Goal: Information Seeking & Learning: Learn about a topic

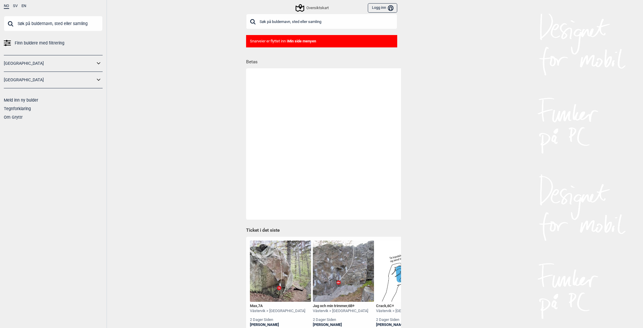
scroll to position [5, 0]
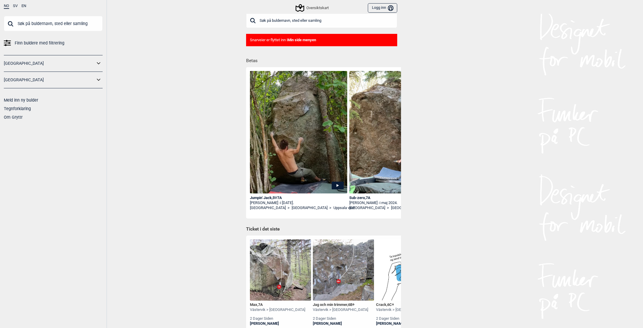
click at [25, 25] on input "text" at bounding box center [53, 23] width 99 height 15
type input "speider"
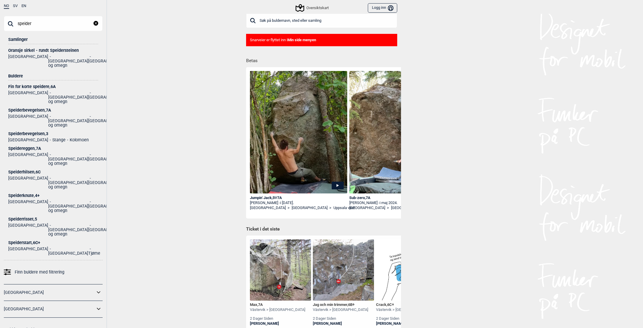
click at [36, 84] on div "Fin for korte speidere , 6A" at bounding box center [53, 86] width 90 height 4
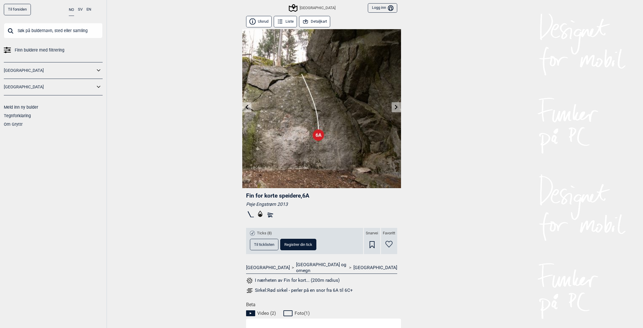
click at [311, 20] on button "Detaljkart" at bounding box center [314, 21] width 31 height 11
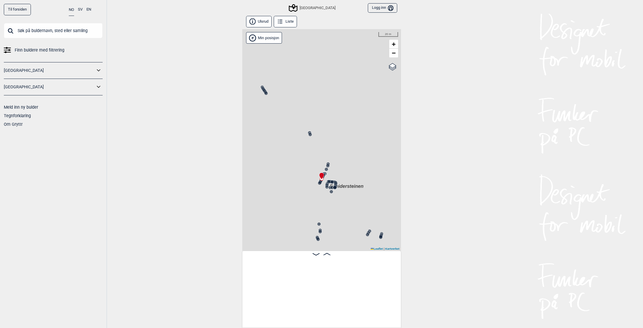
scroll to position [0, 2187]
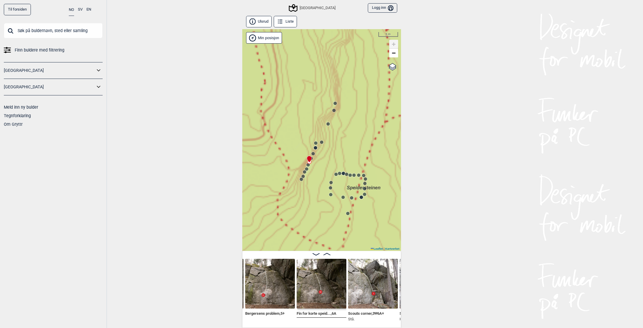
drag, startPoint x: 351, startPoint y: 185, endPoint x: 323, endPoint y: 149, distance: 45.9
click at [323, 149] on div "Speidersteinen Barnehageveggen Cowboyveggen Bølerveggen [GEOGRAPHIC_DATA]" at bounding box center [321, 139] width 159 height 221
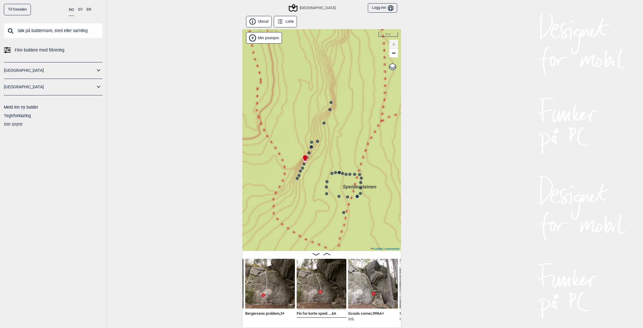
click at [332, 173] on circle at bounding box center [332, 173] width 4 height 4
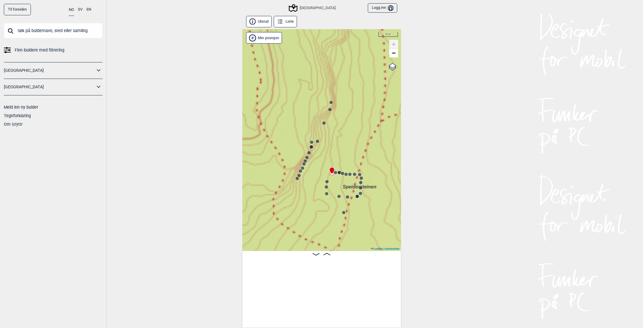
scroll to position [0, 1889]
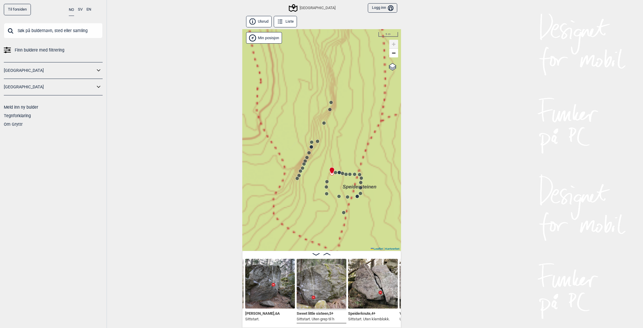
click at [336, 173] on circle at bounding box center [336, 173] width 4 height 4
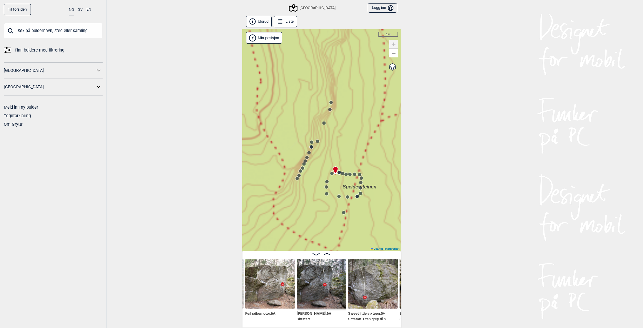
click at [341, 172] on circle at bounding box center [343, 173] width 4 height 4
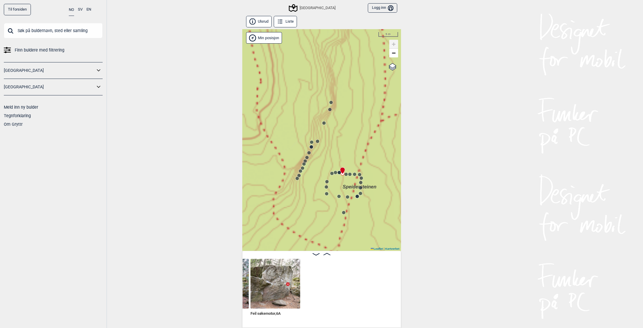
scroll to position [0, 1690]
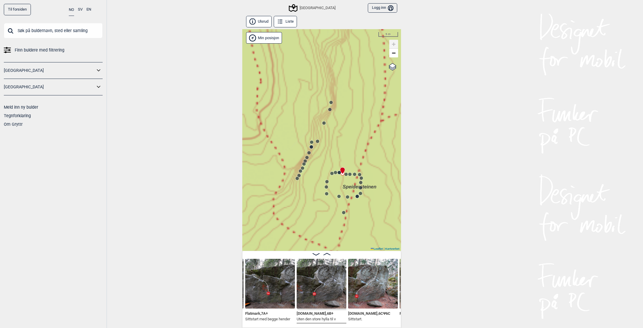
click at [346, 174] on circle at bounding box center [346, 174] width 4 height 4
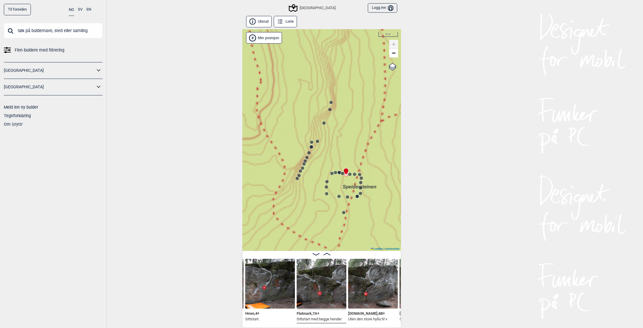
click at [350, 174] on circle at bounding box center [350, 174] width 4 height 4
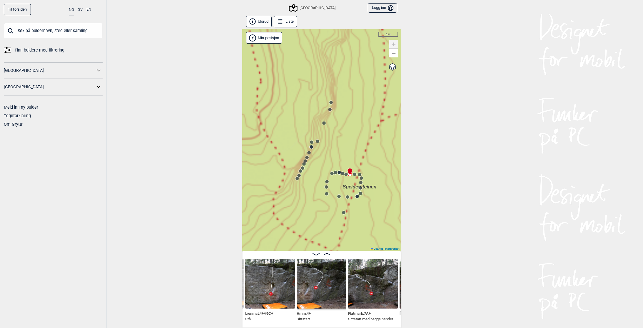
click at [354, 174] on circle at bounding box center [355, 174] width 4 height 4
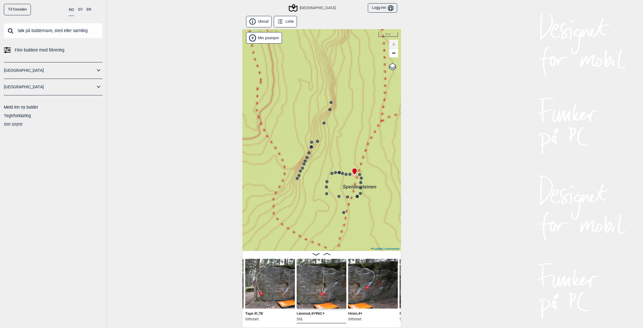
click at [360, 176] on icon at bounding box center [361, 178] width 5 height 5
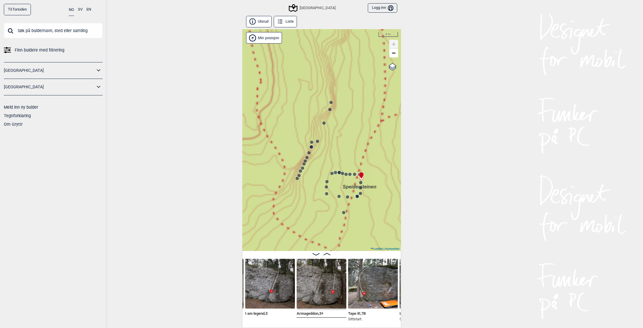
click at [359, 174] on icon at bounding box center [361, 175] width 5 height 7
click at [341, 174] on circle at bounding box center [343, 173] width 4 height 4
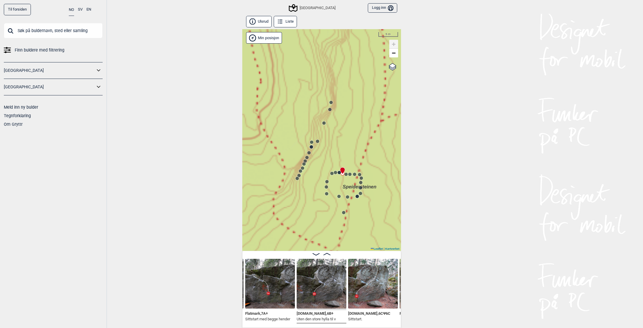
click at [340, 172] on icon at bounding box center [342, 170] width 5 height 7
click at [363, 296] on img at bounding box center [373, 284] width 50 height 50
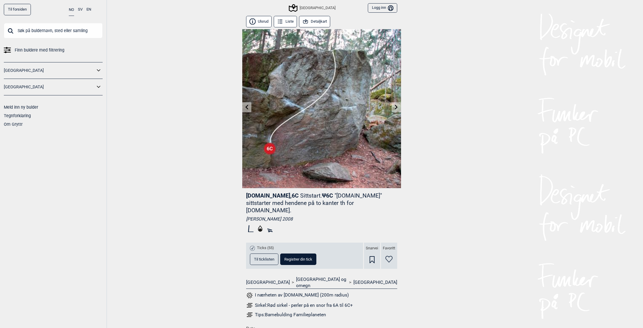
click at [321, 20] on button "Detaljkart" at bounding box center [314, 21] width 31 height 11
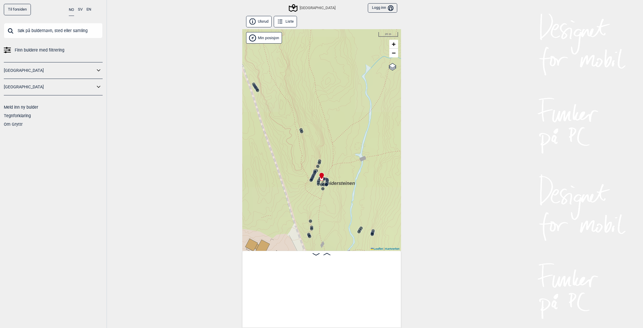
scroll to position [0, 1740]
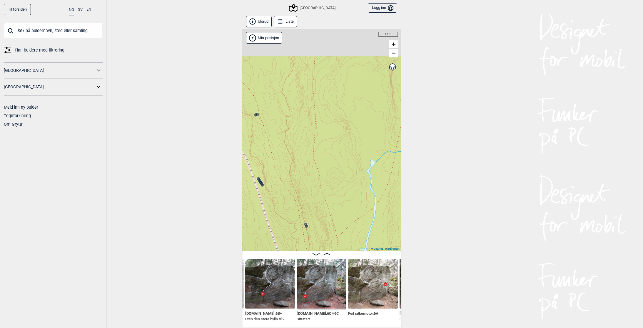
drag, startPoint x: 318, startPoint y: 153, endPoint x: 325, endPoint y: 251, distance: 98.8
click at [324, 251] on div "Ulsrud Liste Speidersteinen Barnehageveggen Cowboyveggen Bølerveggen [GEOGRAPHI…" at bounding box center [321, 171] width 159 height 314
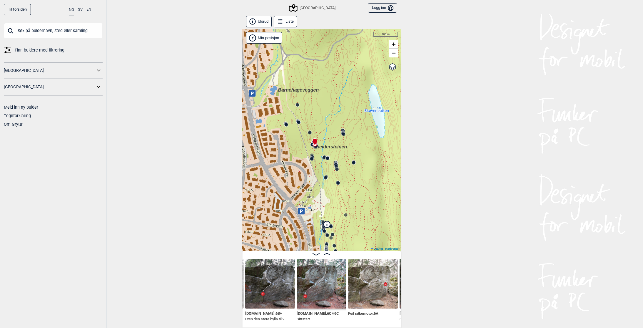
drag, startPoint x: 342, startPoint y: 189, endPoint x: 316, endPoint y: 146, distance: 50.0
click at [316, 146] on div "Speidersteinen Barnehageveggen Cowboyveggen Bølerveggen [GEOGRAPHIC_DATA]" at bounding box center [321, 139] width 159 height 221
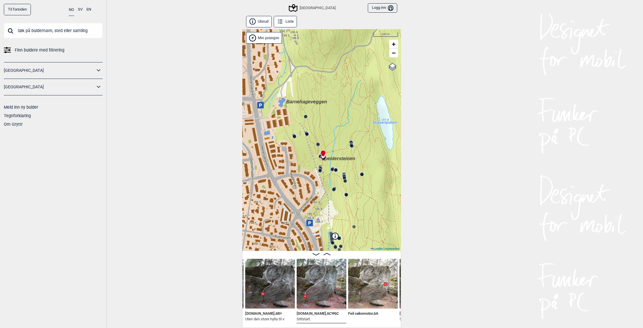
drag, startPoint x: 323, startPoint y: 146, endPoint x: 342, endPoint y: 154, distance: 20.9
click at [342, 154] on div "Speidersteinen Barnehageveggen Cowboyveggen Bølerveggen [GEOGRAPHIC_DATA]" at bounding box center [321, 139] width 159 height 221
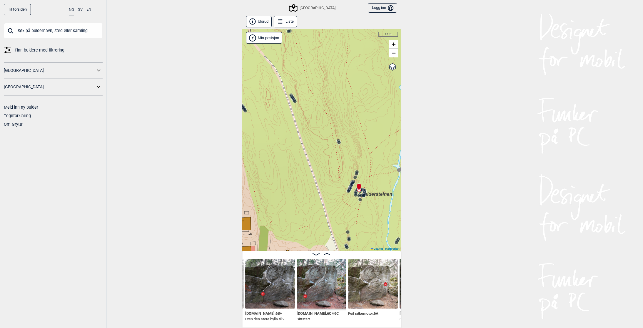
click at [340, 143] on circle at bounding box center [339, 143] width 4 height 4
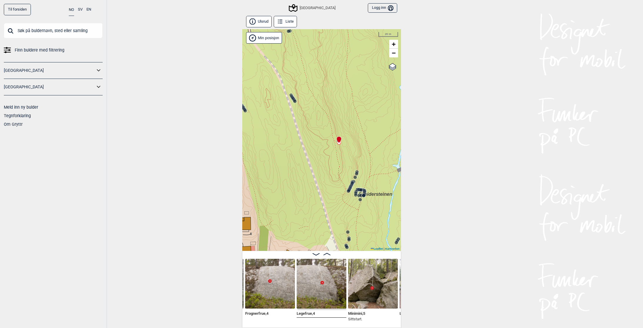
click at [358, 172] on icon at bounding box center [356, 173] width 5 height 5
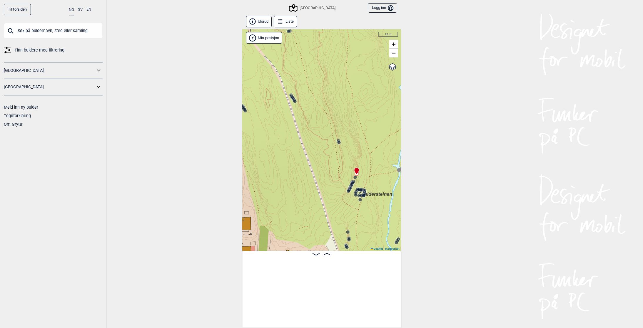
scroll to position [0, 2602]
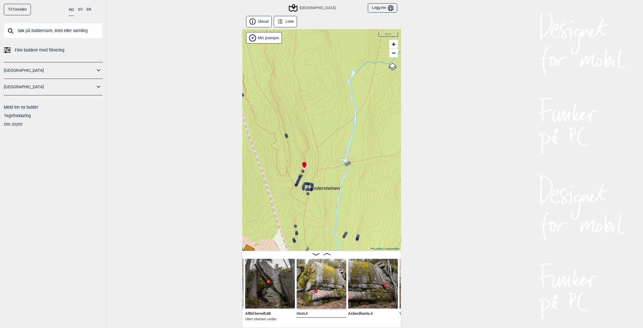
drag, startPoint x: 365, startPoint y: 169, endPoint x: 279, endPoint y: 161, distance: 86.3
click at [279, 161] on div "Speidersteinen Barnehageveggen Cowboyveggen Bølerveggen [GEOGRAPHIC_DATA]" at bounding box center [321, 139] width 159 height 221
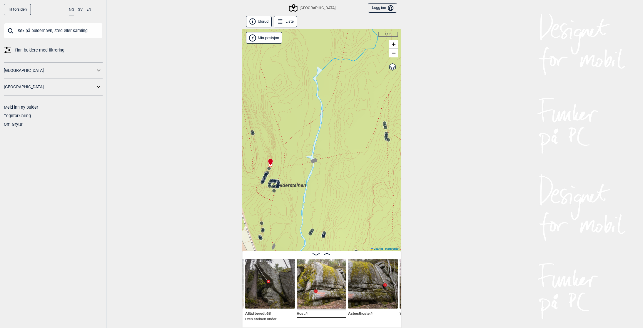
click at [384, 123] on icon at bounding box center [385, 125] width 5 height 5
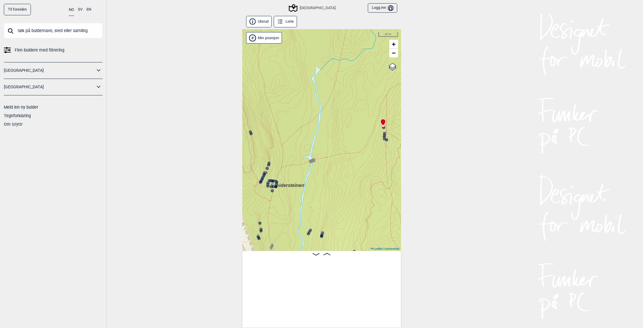
scroll to position [0, 4400]
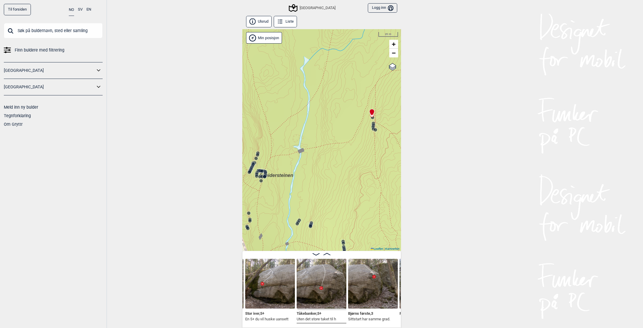
drag, startPoint x: 351, startPoint y: 125, endPoint x: 343, endPoint y: 114, distance: 14.0
click at [343, 115] on div "Speidersteinen Barnehageveggen Cowboyveggen Bølerveggen [GEOGRAPHIC_DATA]" at bounding box center [321, 139] width 159 height 221
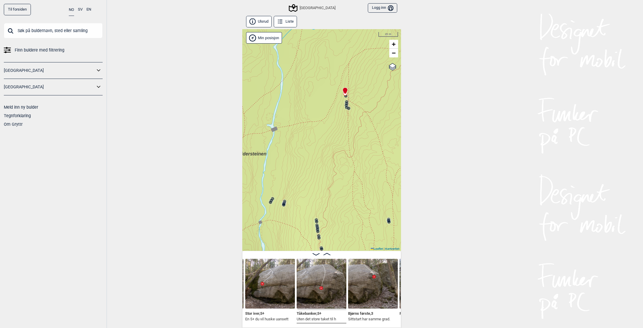
drag, startPoint x: 354, startPoint y: 140, endPoint x: 323, endPoint y: 115, distance: 38.9
click at [323, 115] on div "Speidersteinen Barnehageveggen Cowboyveggen Bølerveggen [GEOGRAPHIC_DATA]" at bounding box center [321, 139] width 159 height 221
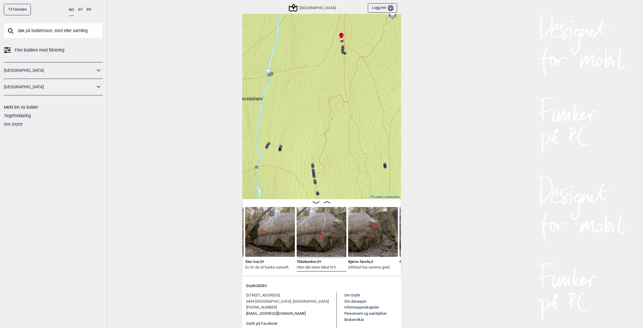
scroll to position [64, 0]
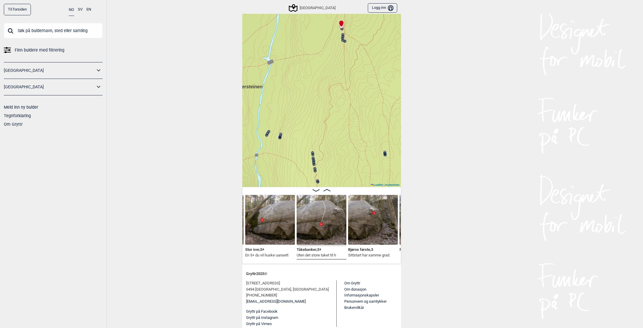
click at [326, 187] on div "Ferie med svigers , 3 Stor iver , 5+ En 5+ du vil huske uansett Tåkebanker , 5+…" at bounding box center [321, 225] width 159 height 77
click at [326, 191] on icon at bounding box center [327, 190] width 7 height 2
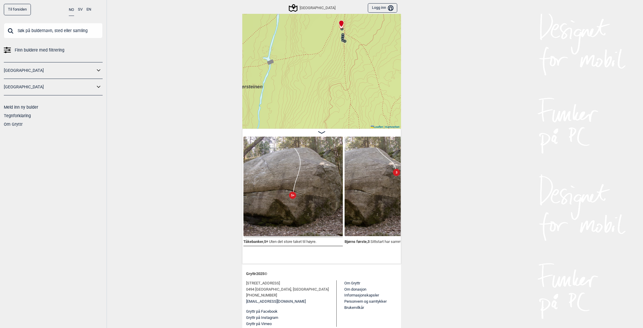
click at [347, 189] on img at bounding box center [394, 185] width 99 height 99
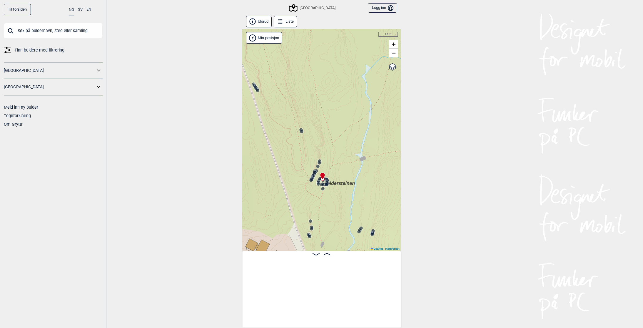
scroll to position [0, 1740]
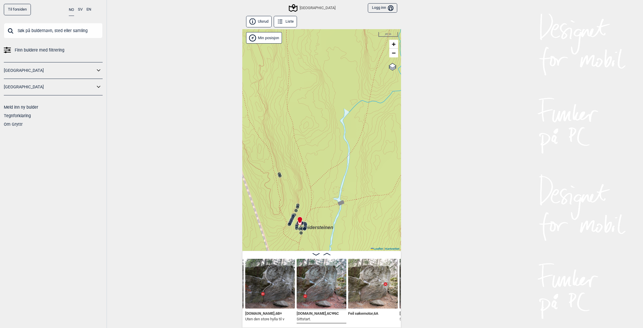
drag, startPoint x: 339, startPoint y: 145, endPoint x: 304, endPoint y: 241, distance: 102.9
click at [304, 241] on div "Speidersteinen Barnehageveggen Cowboyveggen Bølerveggen [GEOGRAPHIC_DATA]" at bounding box center [321, 139] width 159 height 221
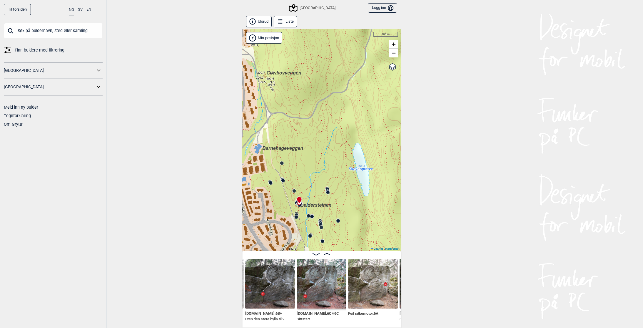
click at [328, 191] on circle at bounding box center [328, 193] width 4 height 4
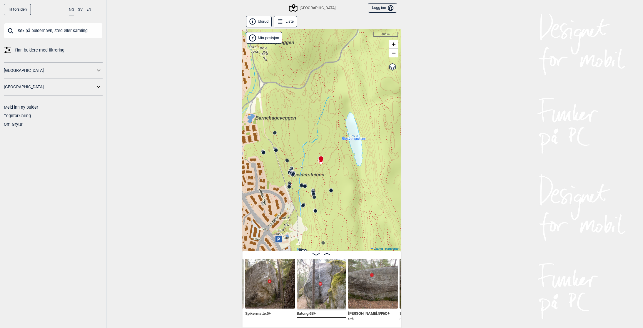
drag, startPoint x: 323, startPoint y: 202, endPoint x: 317, endPoint y: 167, distance: 35.8
click at [317, 172] on span "Speidersteinen" at bounding box center [308, 174] width 34 height 5
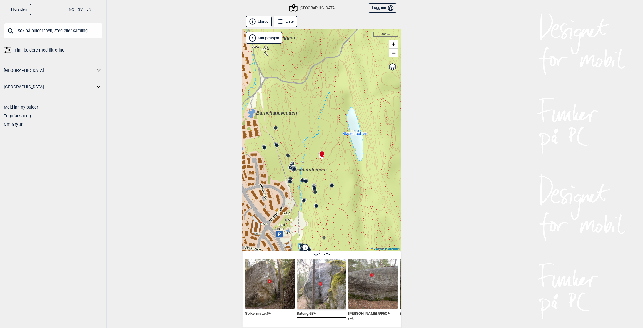
click at [303, 179] on circle at bounding box center [303, 181] width 4 height 4
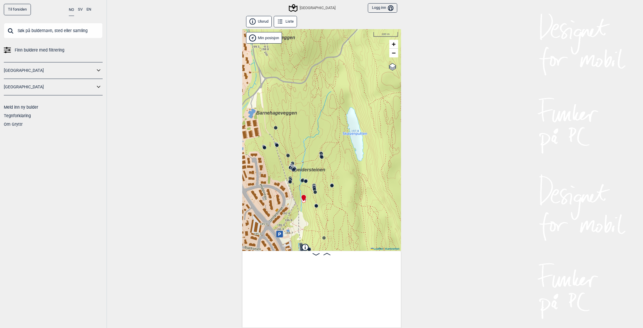
scroll to position [0, 3190]
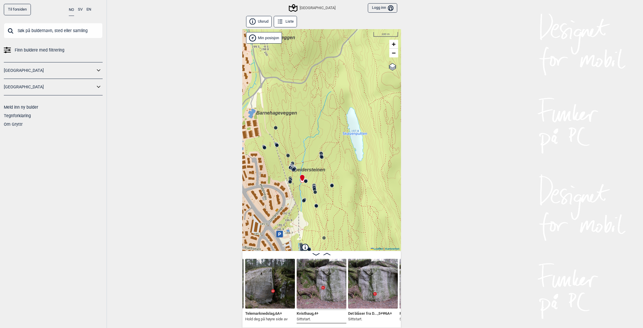
click at [279, 131] on div "Speidersteinen Barnehageveggen Cowboyveggen Bølerveggen [GEOGRAPHIC_DATA]" at bounding box center [321, 139] width 159 height 221
click at [277, 127] on icon at bounding box center [276, 127] width 5 height 5
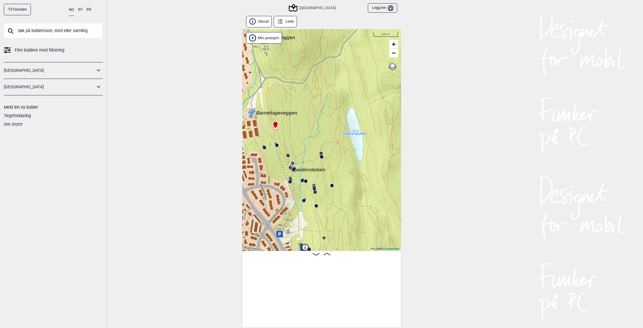
scroll to position [0, 98]
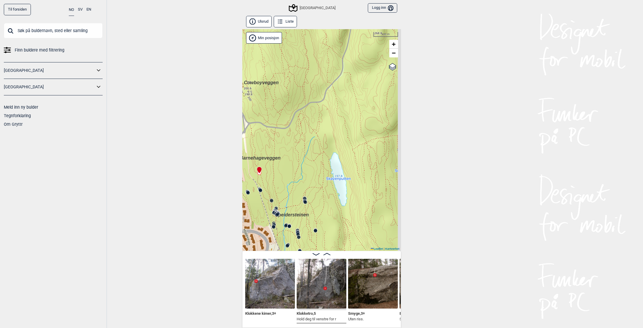
drag, startPoint x: 291, startPoint y: 123, endPoint x: 275, endPoint y: 167, distance: 47.1
click at [275, 167] on div "Speidersteinen Barnehageveggen Cowboyveggen Bølerveggen [GEOGRAPHIC_DATA]" at bounding box center [321, 139] width 159 height 221
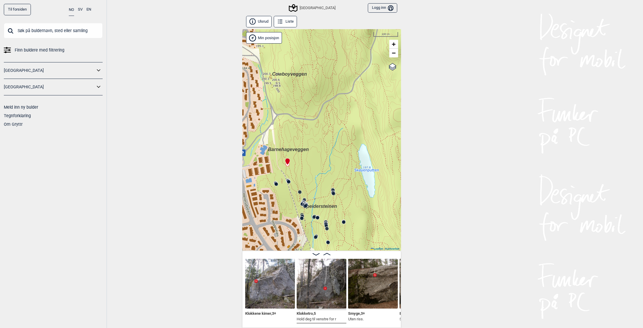
drag, startPoint x: 318, startPoint y: 120, endPoint x: 346, endPoint y: 112, distance: 29.3
click at [346, 112] on div "Speidersteinen Barnehageveggen Cowboyveggen Bølerveggen [GEOGRAPHIC_DATA]" at bounding box center [321, 139] width 159 height 221
click at [44, 28] on input "text" at bounding box center [53, 30] width 99 height 15
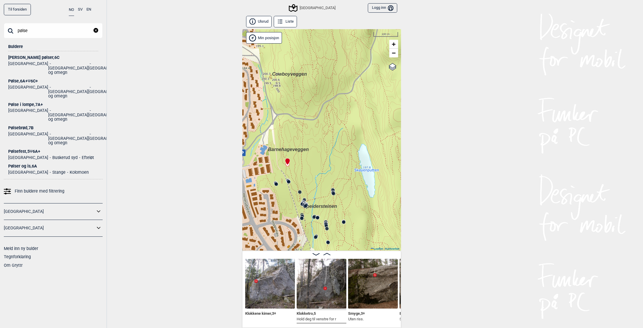
type input "pølse"
click at [34, 102] on div "Pølse i lompe , 7A+" at bounding box center [53, 104] width 90 height 4
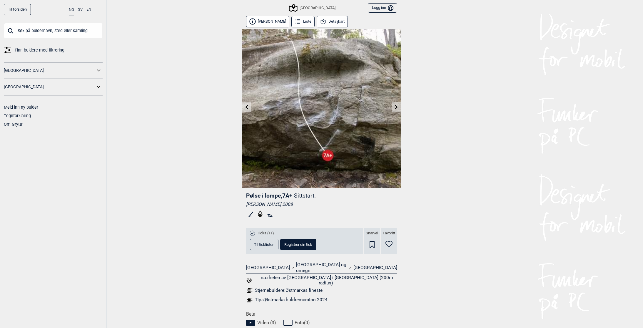
click at [335, 24] on button "Detaljkart" at bounding box center [332, 21] width 31 height 11
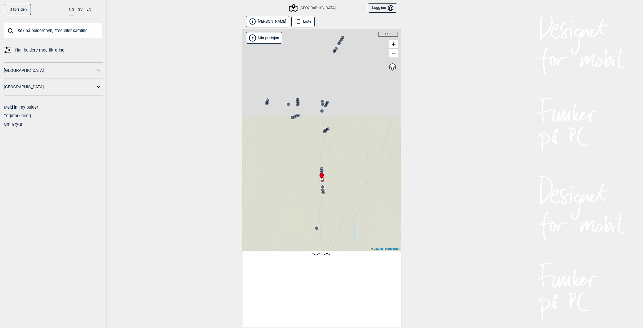
scroll to position [0, 15557]
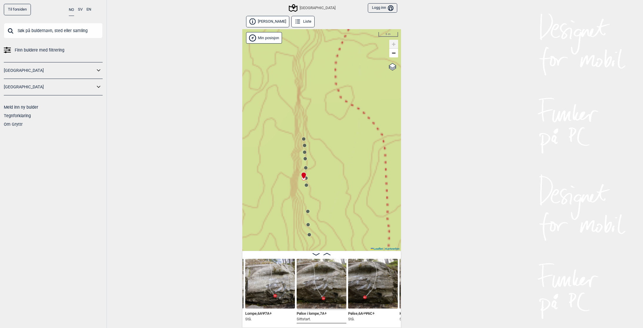
click at [370, 279] on img at bounding box center [373, 284] width 50 height 50
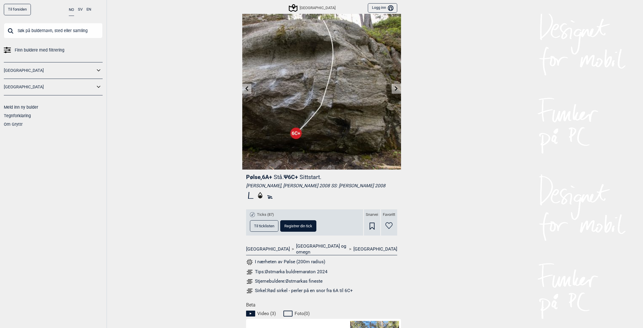
scroll to position [19, 0]
drag, startPoint x: 291, startPoint y: 176, endPoint x: 287, endPoint y: 176, distance: 4.1
click at [287, 176] on span "Ψ 6C+ Sittstart." at bounding box center [303, 176] width 38 height 7
copy span "Ψ"
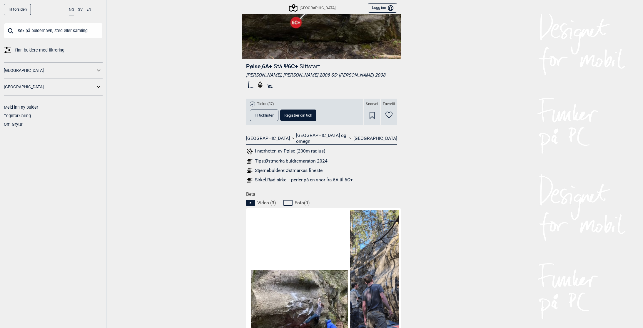
scroll to position [0, 0]
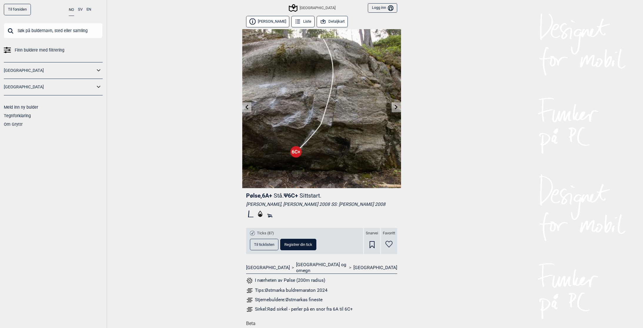
click at [332, 21] on button "Detaljkart" at bounding box center [332, 21] width 31 height 11
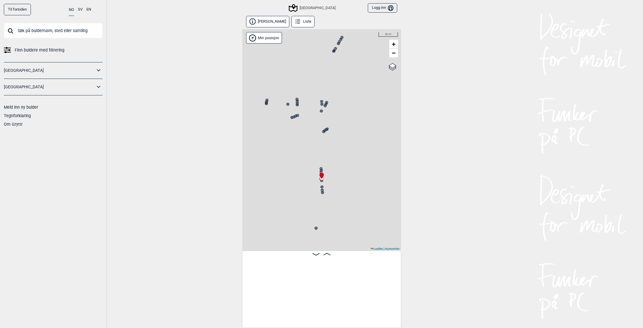
scroll to position [0, 15607]
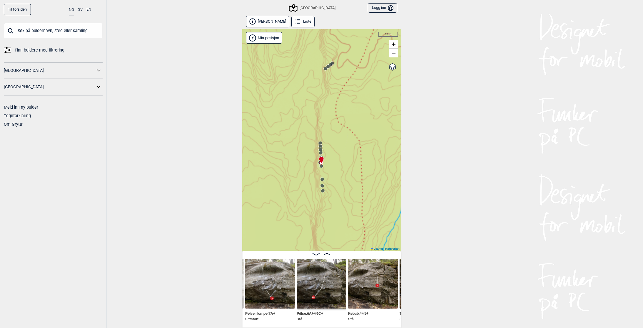
drag, startPoint x: 302, startPoint y: 214, endPoint x: 323, endPoint y: 161, distance: 56.6
click at [323, 161] on icon at bounding box center [321, 159] width 5 height 7
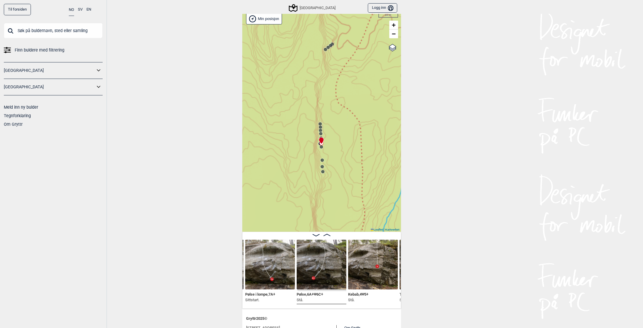
scroll to position [0, 0]
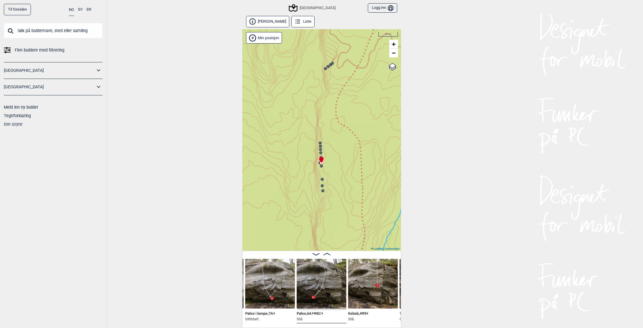
click at [322, 168] on icon at bounding box center [321, 166] width 5 height 5
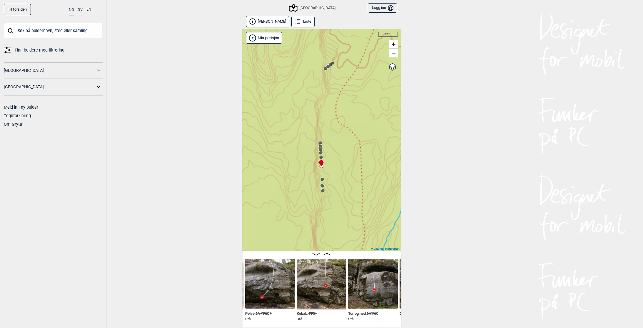
click at [324, 153] on div "Speidersteinen Barnehageveggen Cowboyveggen Bølerveggen [GEOGRAPHIC_DATA]" at bounding box center [321, 139] width 159 height 221
click at [321, 152] on circle at bounding box center [321, 153] width 4 height 4
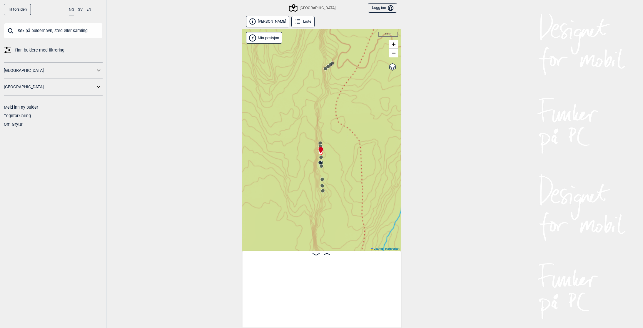
scroll to position [0, 15408]
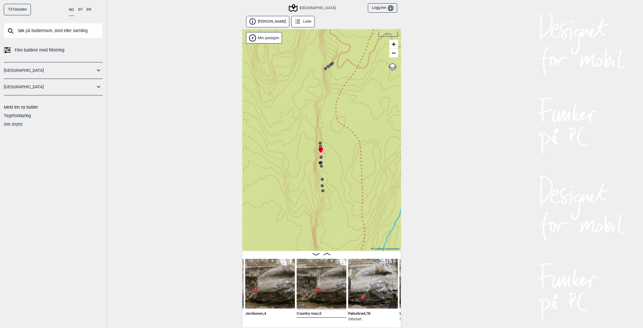
click at [319, 156] on icon at bounding box center [321, 157] width 5 height 5
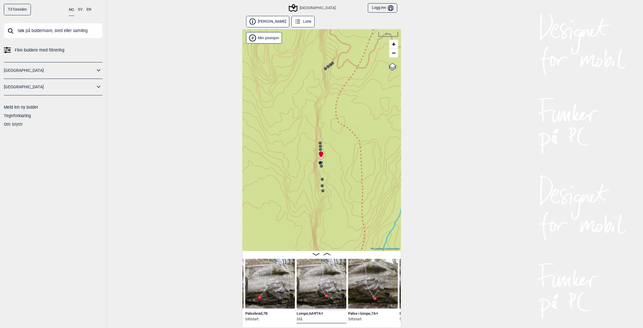
click at [320, 144] on icon at bounding box center [320, 146] width 5 height 5
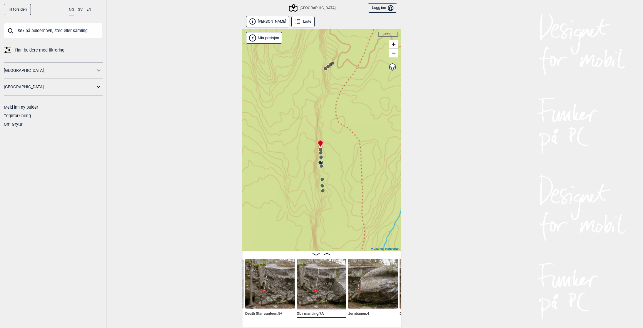
click at [320, 150] on circle at bounding box center [321, 150] width 4 height 4
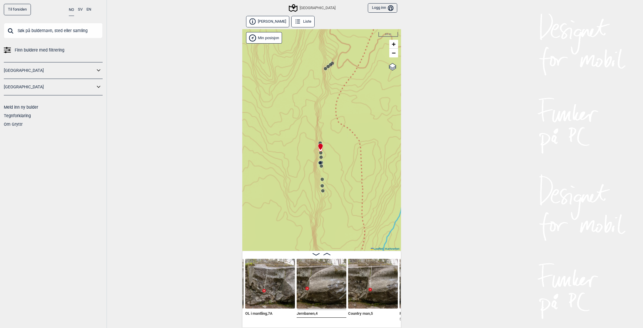
click at [320, 156] on circle at bounding box center [321, 157] width 4 height 4
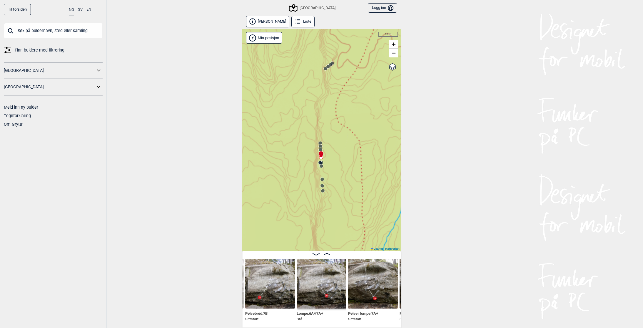
click at [319, 161] on circle at bounding box center [321, 163] width 4 height 4
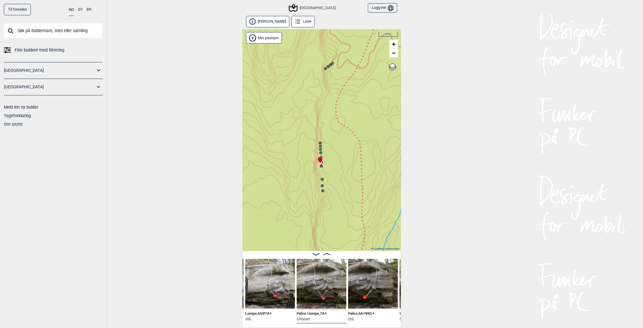
click at [321, 170] on div "Speidersteinen Barnehageveggen Cowboyveggen Bølerveggen [GEOGRAPHIC_DATA]" at bounding box center [321, 139] width 159 height 221
